Goal: Complete application form

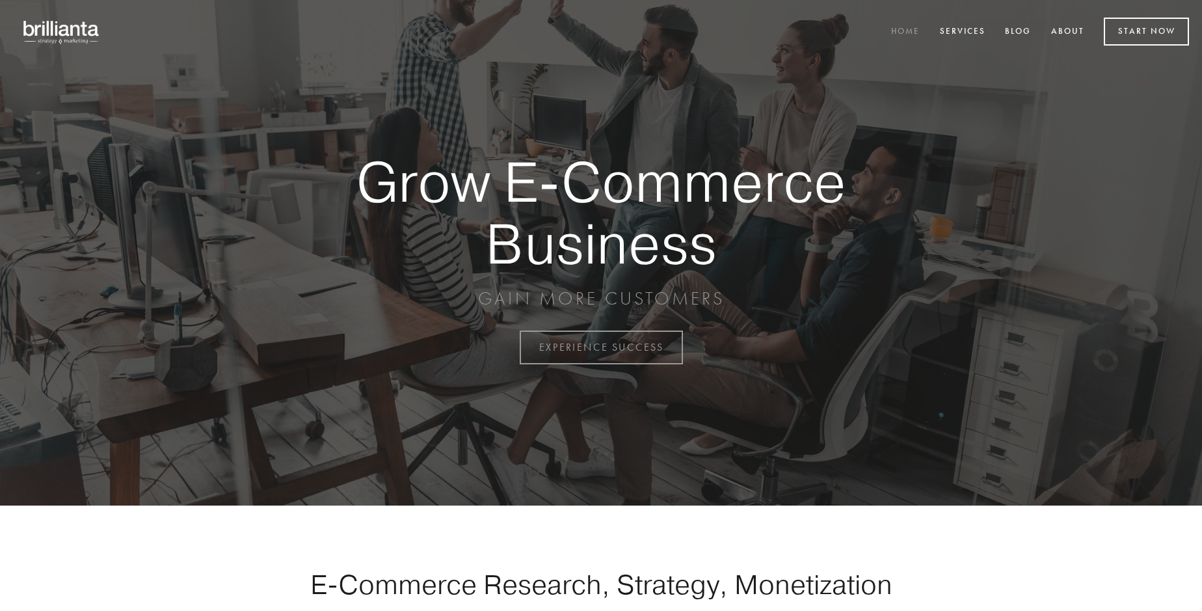
scroll to position [3410, 0]
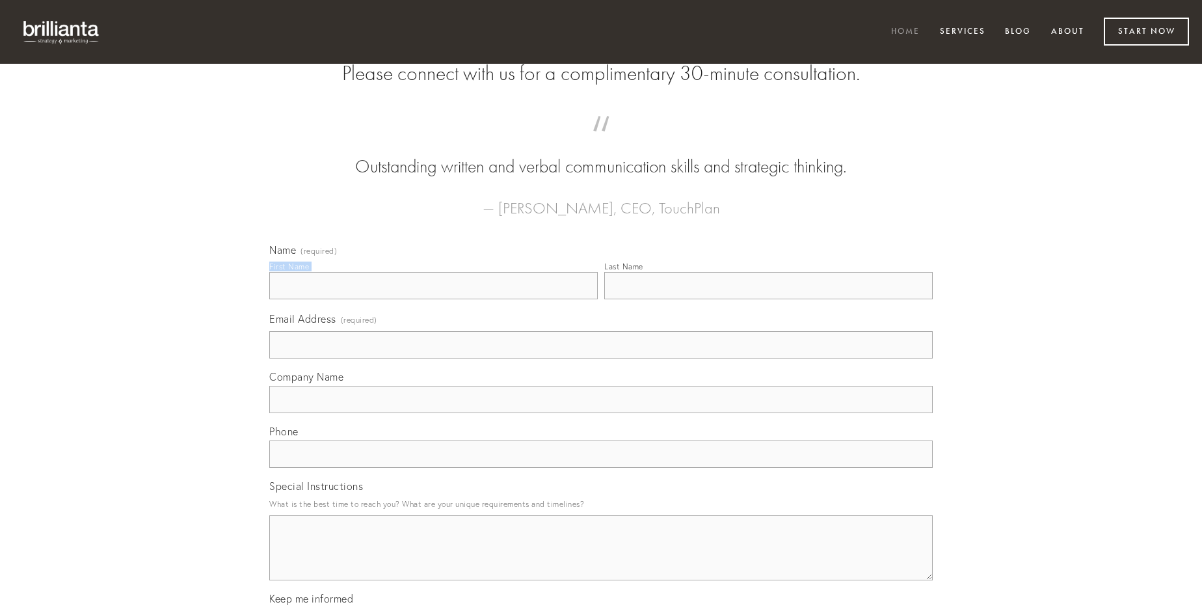
type input "[PERSON_NAME]"
click at [768, 299] on input "Last Name" at bounding box center [768, 285] width 329 height 27
type input "[PERSON_NAME]"
click at [601, 358] on input "Email Address (required)" at bounding box center [601, 344] width 664 height 27
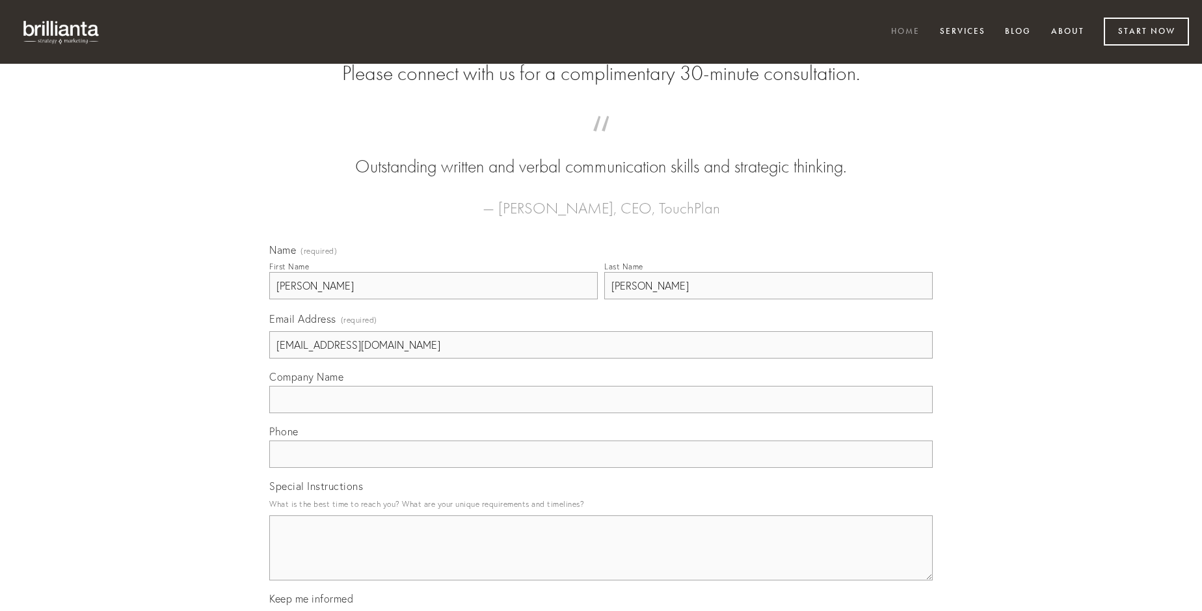
type input "[EMAIL_ADDRESS][DOMAIN_NAME]"
click at [601, 413] on input "Company Name" at bounding box center [601, 399] width 664 height 27
type input "adipiscor"
click at [601, 468] on input "text" at bounding box center [601, 453] width 664 height 27
click at [601, 560] on textarea "Special Instructions" at bounding box center [601, 547] width 664 height 65
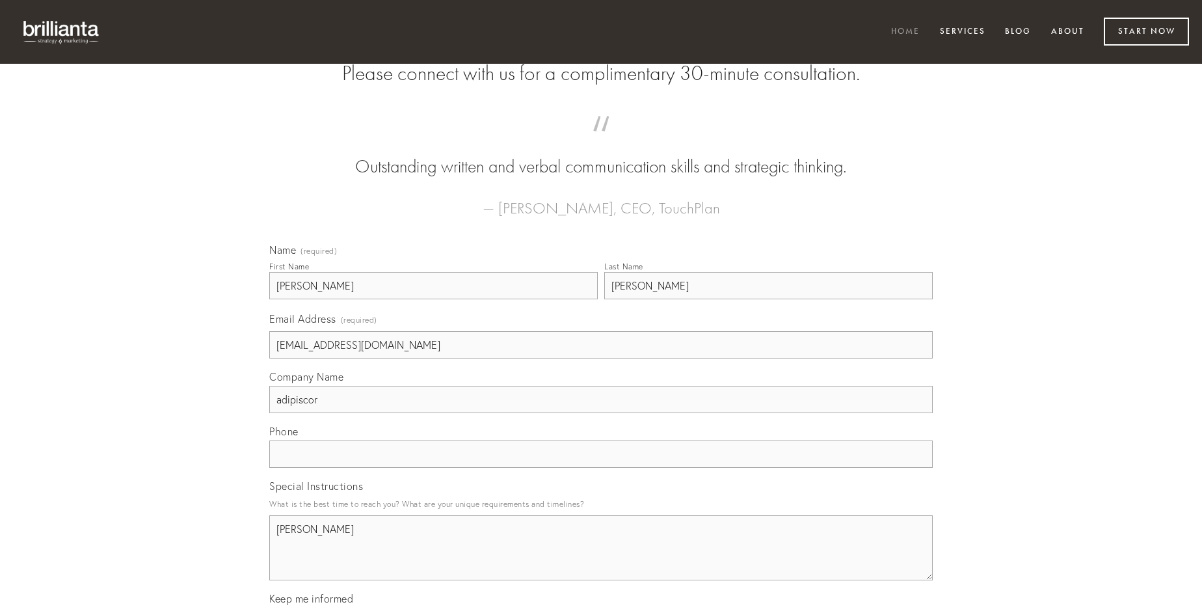
type textarea "[PERSON_NAME]"
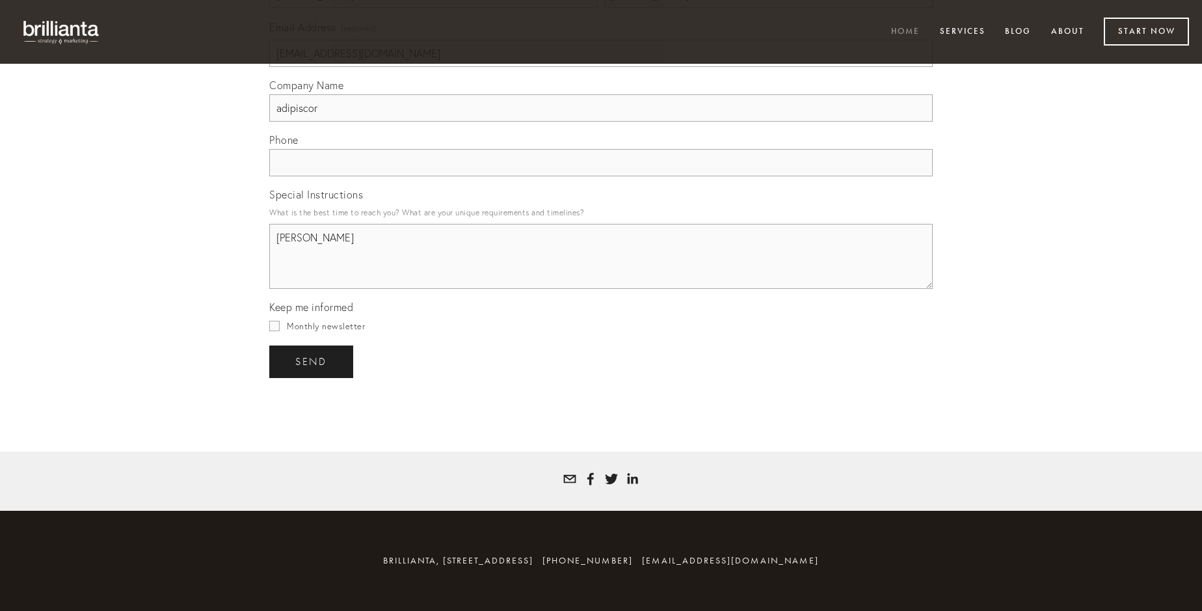
click at [312, 361] on span "send" at bounding box center [311, 362] width 32 height 12
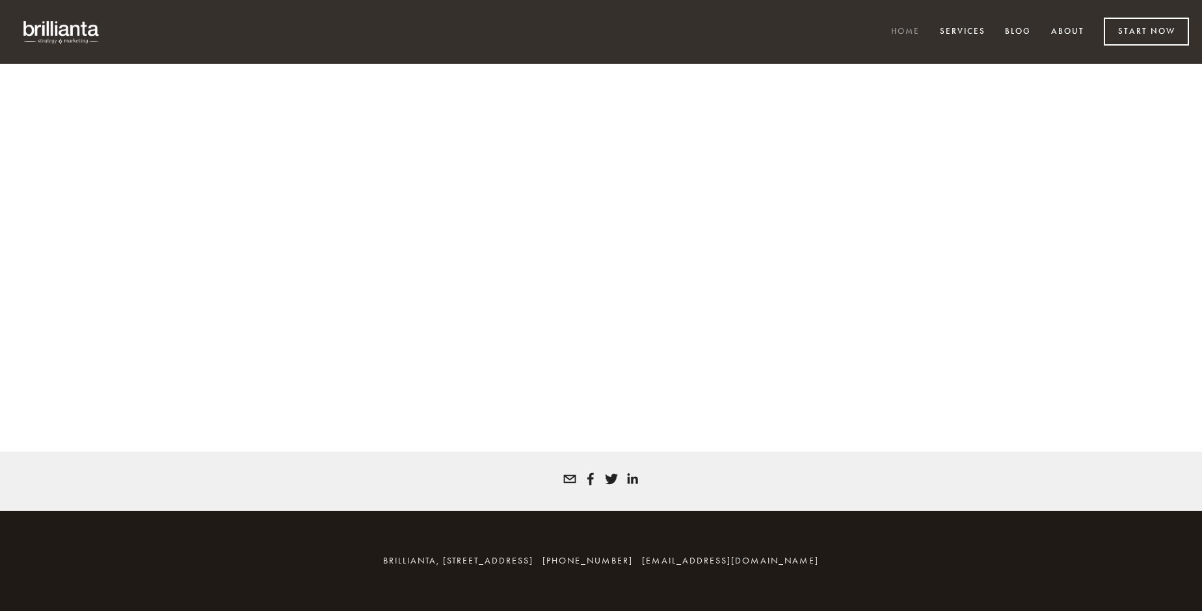
scroll to position [3393, 0]
